Goal: Register for event/course

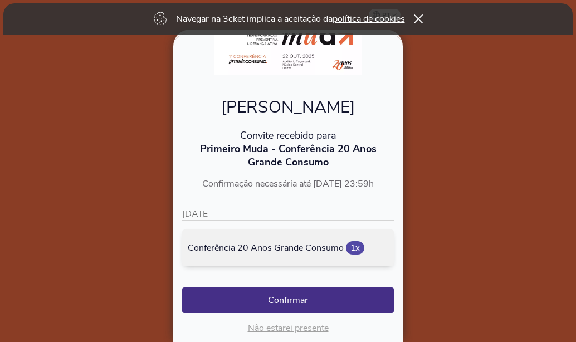
scroll to position [75, 0]
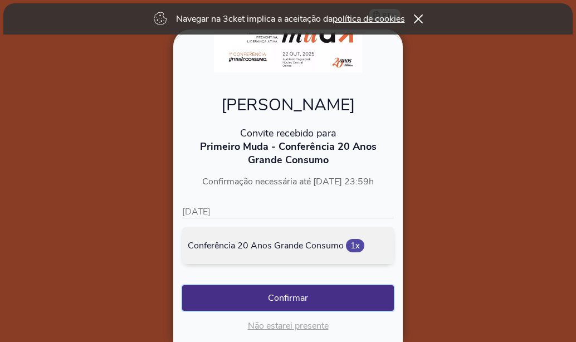
click at [270, 302] on button "Confirmar" at bounding box center [288, 298] width 212 height 26
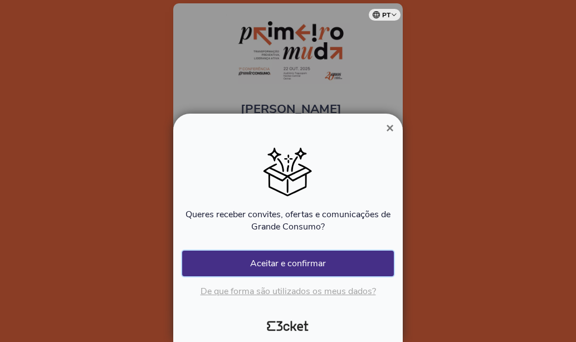
click at [297, 265] on button "Aceitar e confirmar" at bounding box center [288, 264] width 212 height 26
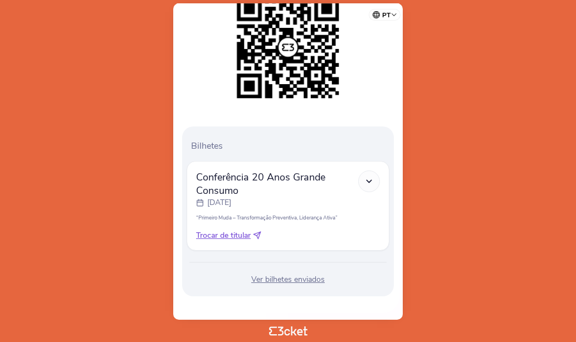
scroll to position [192, 0]
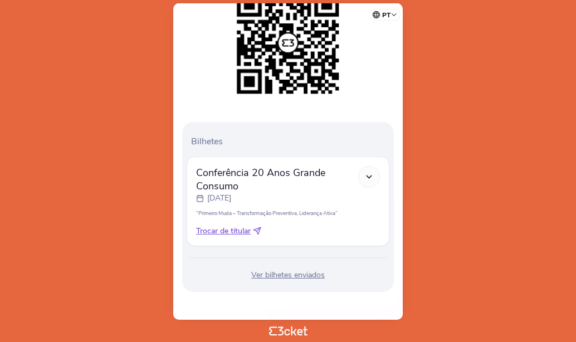
click at [366, 178] on icon at bounding box center [368, 176] width 9 height 9
click at [297, 276] on div "Ver bilhetes enviados" at bounding box center [288, 275] width 203 height 11
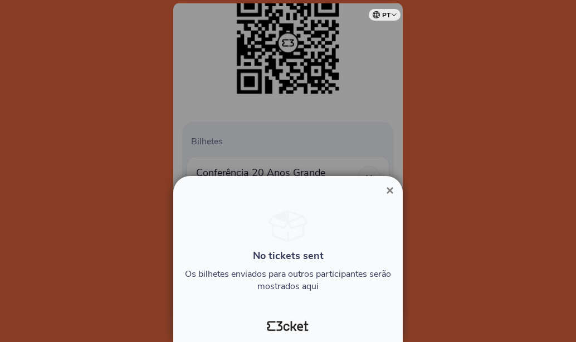
click at [392, 187] on span "×" at bounding box center [390, 190] width 8 height 15
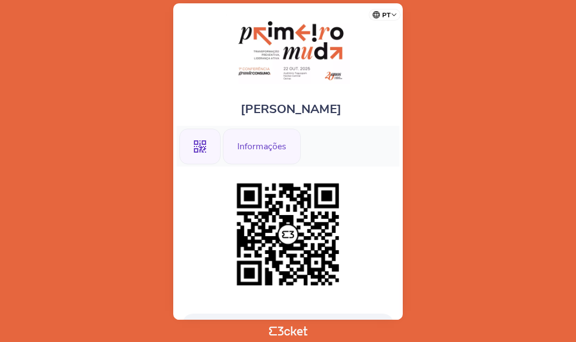
click at [254, 140] on div "Informações" at bounding box center [262, 147] width 78 height 36
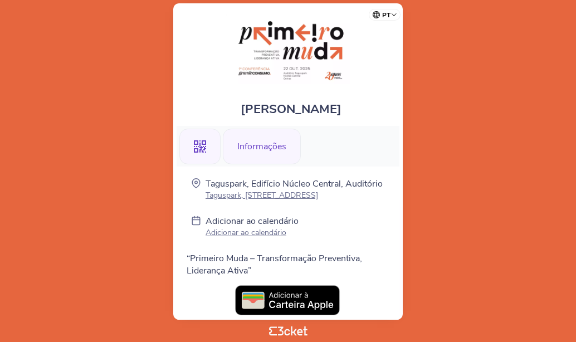
click at [203, 141] on icon ".st0{fill-rule:evenodd;clip-rule:evenodd;}" at bounding box center [200, 146] width 12 height 12
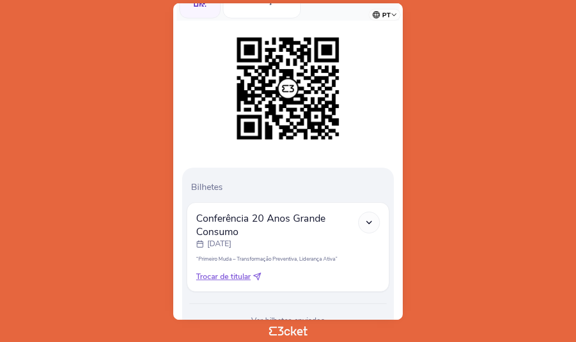
scroll to position [192, 0]
